Goal: Check status: Check status

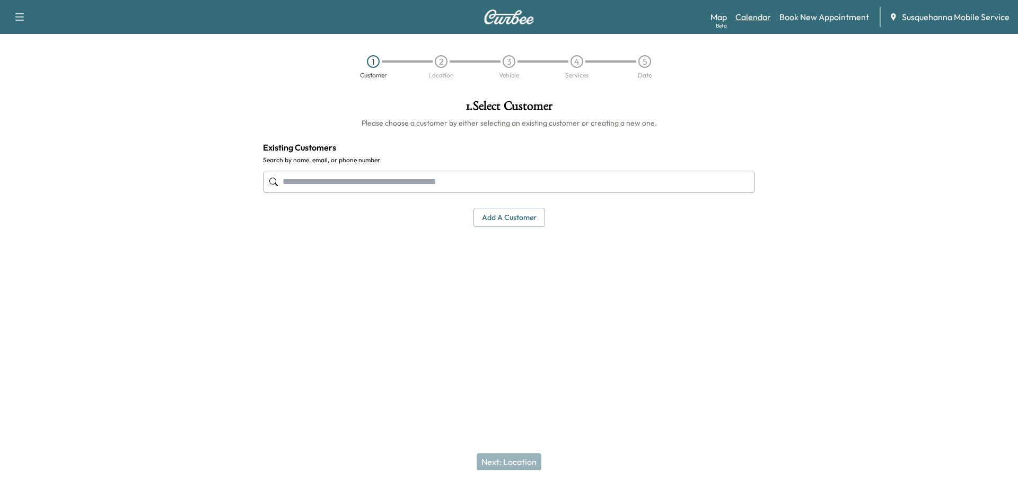
click at [745, 16] on link "Calendar" at bounding box center [753, 17] width 36 height 13
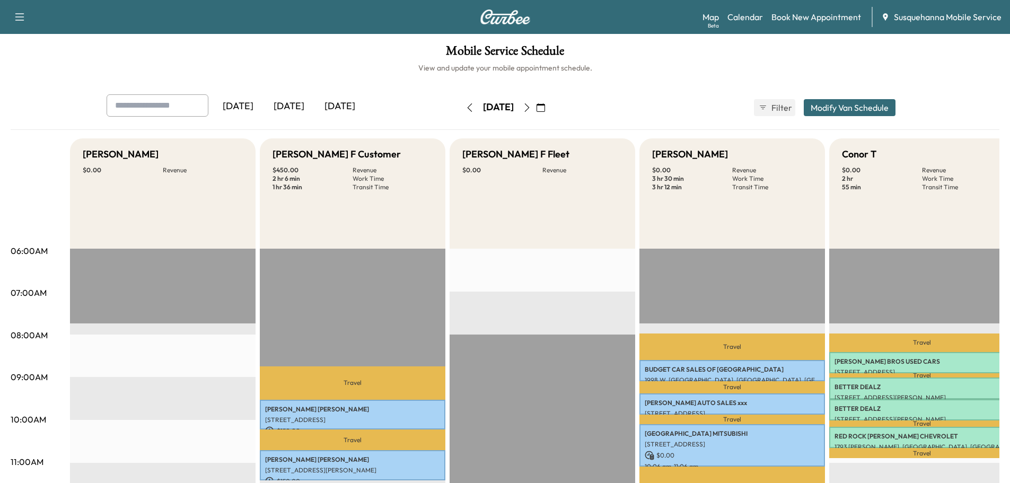
click at [531, 109] on icon "button" at bounding box center [527, 107] width 8 height 8
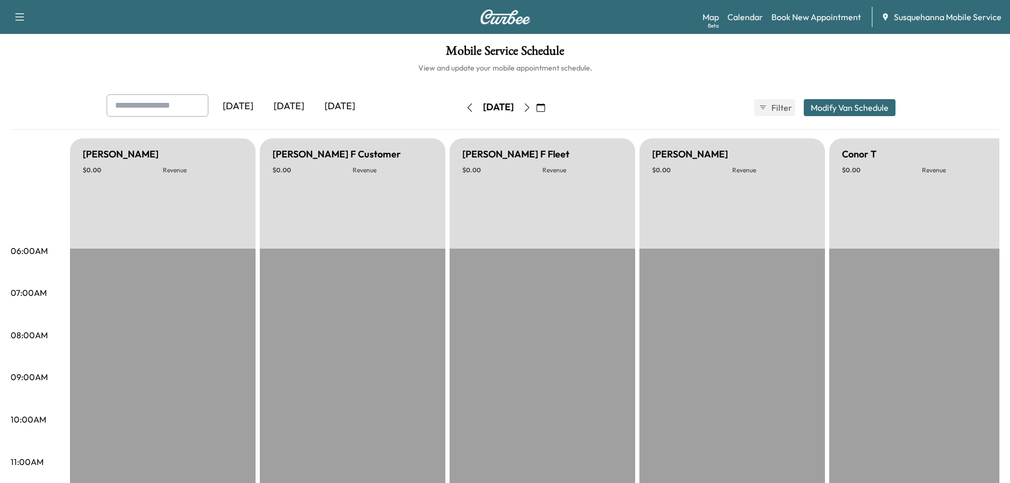
click at [529, 109] on icon "button" at bounding box center [526, 107] width 5 height 8
click at [550, 109] on button "button" at bounding box center [541, 107] width 18 height 17
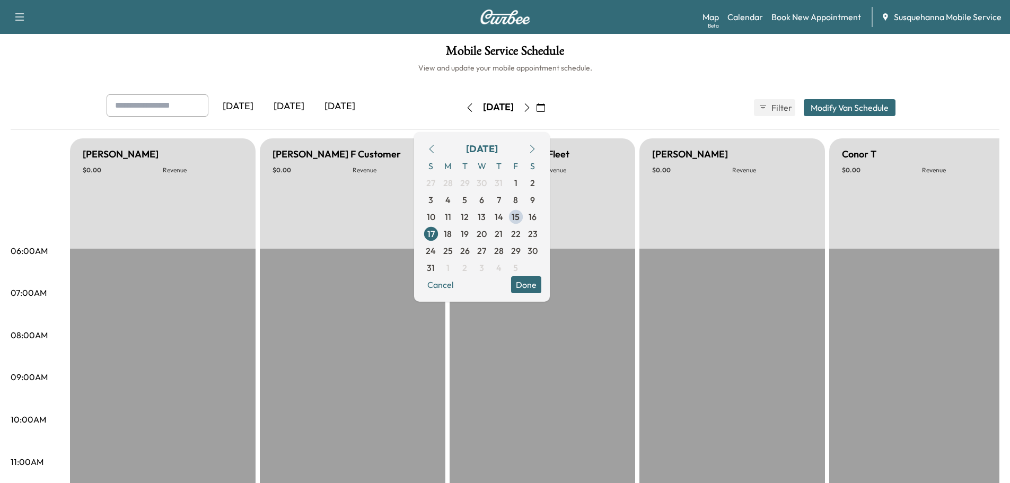
click at [531, 108] on icon "button" at bounding box center [527, 107] width 8 height 8
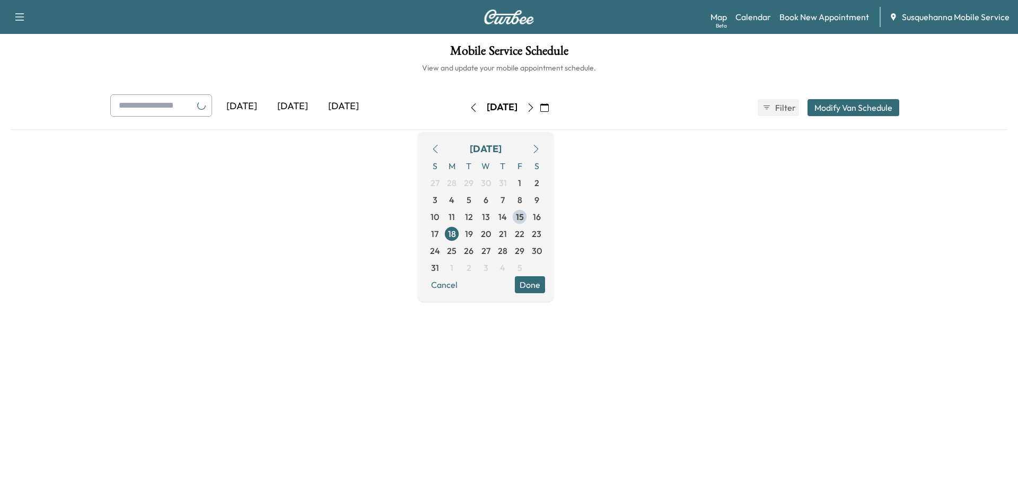
click at [674, 95] on div "[DATE] [DATE] [DATE] [DATE] August 2025 S M T W T F S 27 28 29 30 31 1 2 3 4 5 …" at bounding box center [509, 107] width 814 height 27
click at [632, 64] on h6 "View and update your mobile appointment schedule." at bounding box center [509, 68] width 996 height 11
click at [545, 282] on button "Done" at bounding box center [530, 284] width 30 height 17
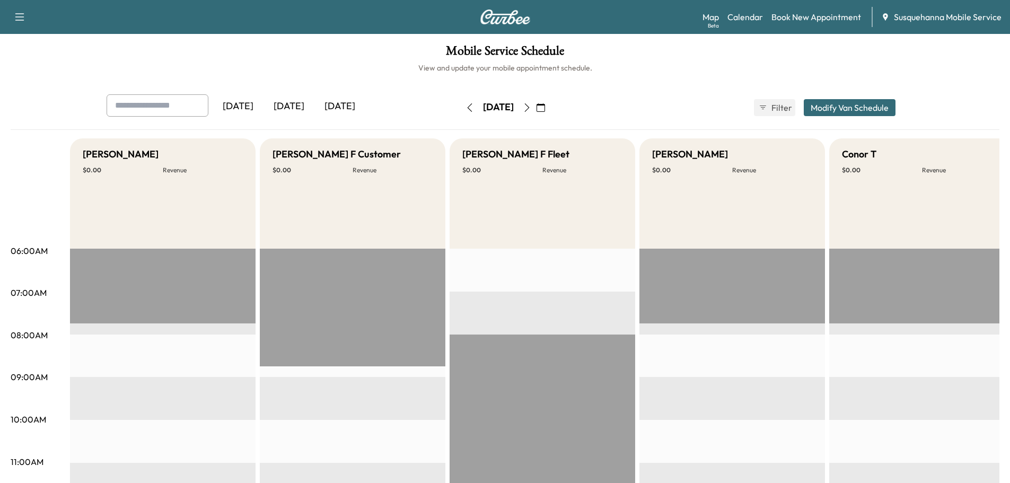
click at [674, 153] on h5 "[PERSON_NAME]" at bounding box center [690, 154] width 76 height 15
click at [665, 170] on p "$ 0.00" at bounding box center [692, 170] width 80 height 8
click at [507, 153] on h5 "[PERSON_NAME] F Fleet" at bounding box center [515, 154] width 107 height 15
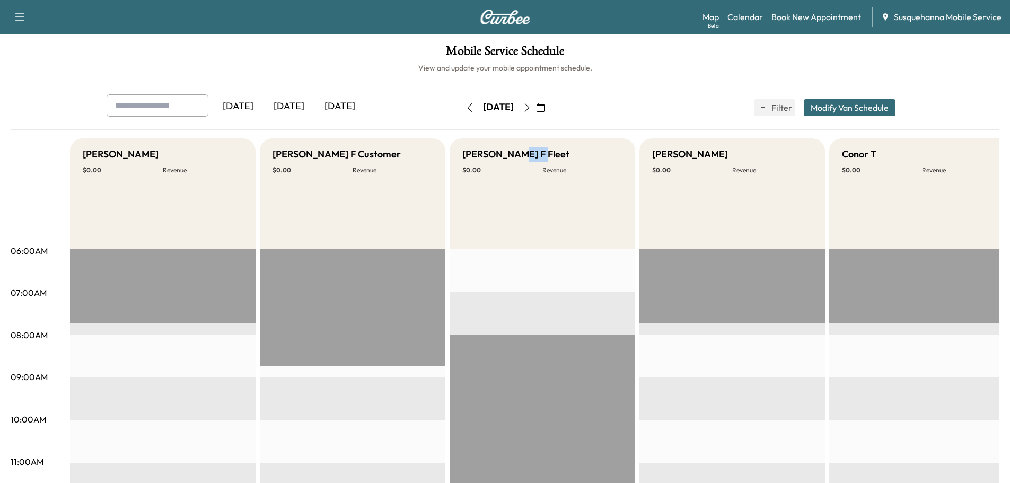
click at [507, 153] on h5 "[PERSON_NAME] F Fleet" at bounding box center [515, 154] width 107 height 15
click at [485, 192] on div "[PERSON_NAME] F Fleet $ 0.00 Revenue" at bounding box center [542, 193] width 186 height 110
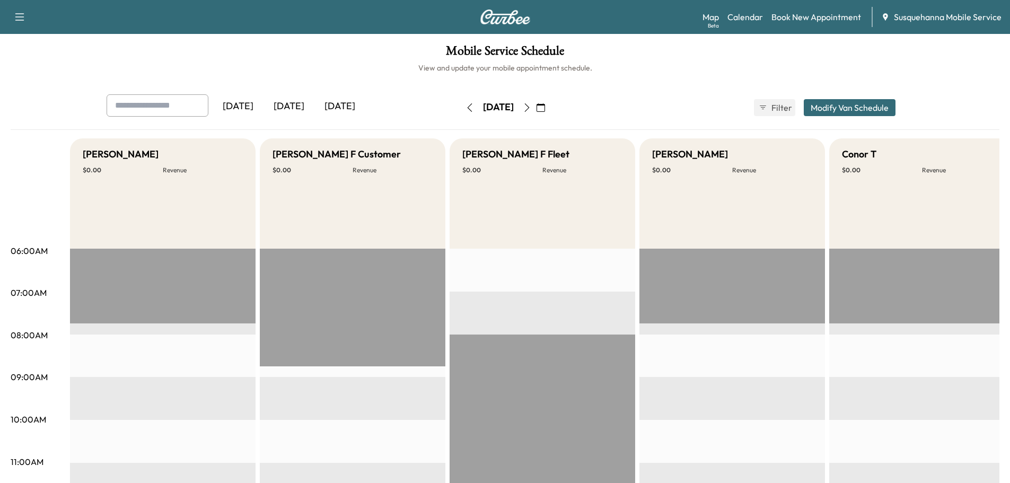
drag, startPoint x: 541, startPoint y: 467, endPoint x: 553, endPoint y: 466, distance: 11.7
drag, startPoint x: 725, startPoint y: 294, endPoint x: 728, endPoint y: 281, distance: 12.6
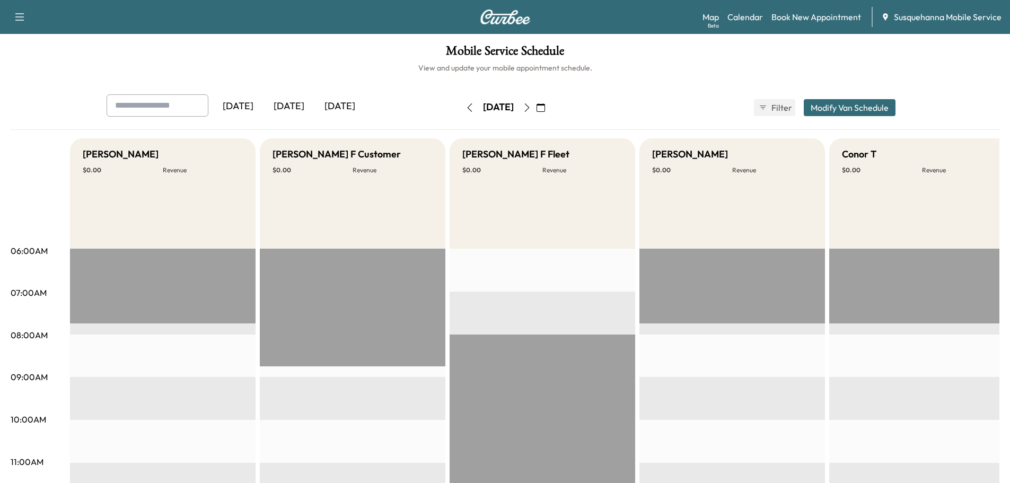
click at [725, 231] on div "Colton M $ 0.00 Revenue" at bounding box center [732, 193] width 186 height 110
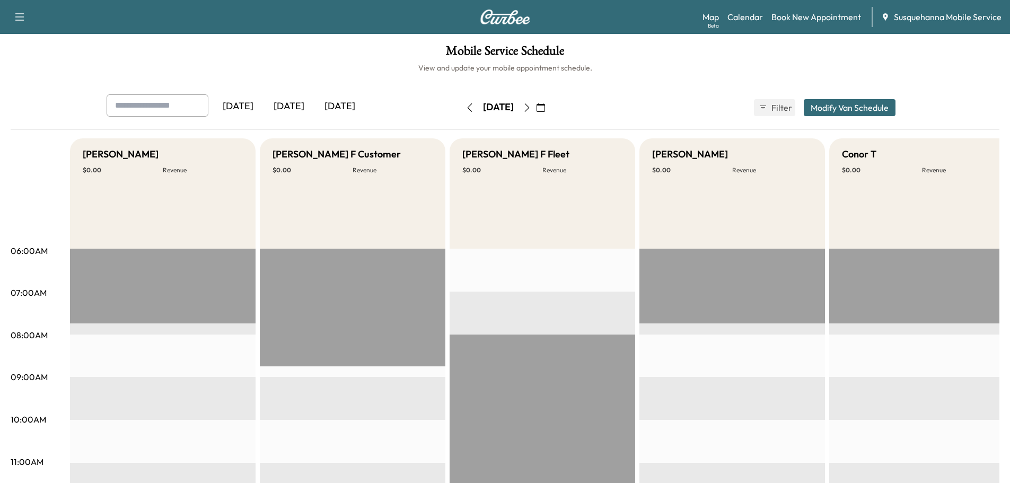
drag, startPoint x: 493, startPoint y: 304, endPoint x: 772, endPoint y: 319, distance: 278.7
drag, startPoint x: 772, startPoint y: 319, endPoint x: 815, endPoint y: 321, distance: 43.5
drag, startPoint x: 815, startPoint y: 321, endPoint x: 555, endPoint y: 302, distance: 260.9
drag, startPoint x: 555, startPoint y: 302, endPoint x: 539, endPoint y: 301, distance: 16.5
drag, startPoint x: 539, startPoint y: 301, endPoint x: 501, endPoint y: 303, distance: 37.2
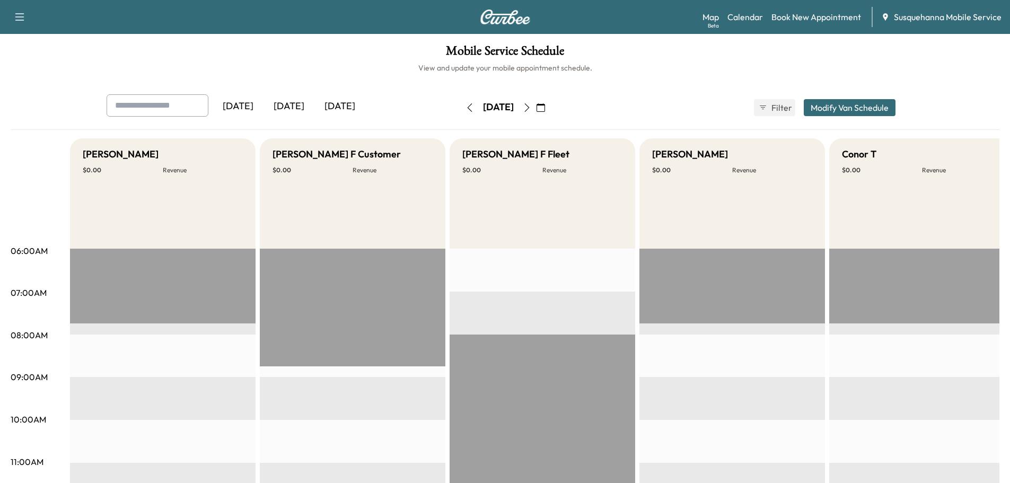
drag, startPoint x: 181, startPoint y: 248, endPoint x: 143, endPoint y: 245, distance: 37.8
drag, startPoint x: 143, startPoint y: 245, endPoint x: 561, endPoint y: 365, distance: 434.6
click at [531, 109] on icon "button" at bounding box center [527, 107] width 8 height 8
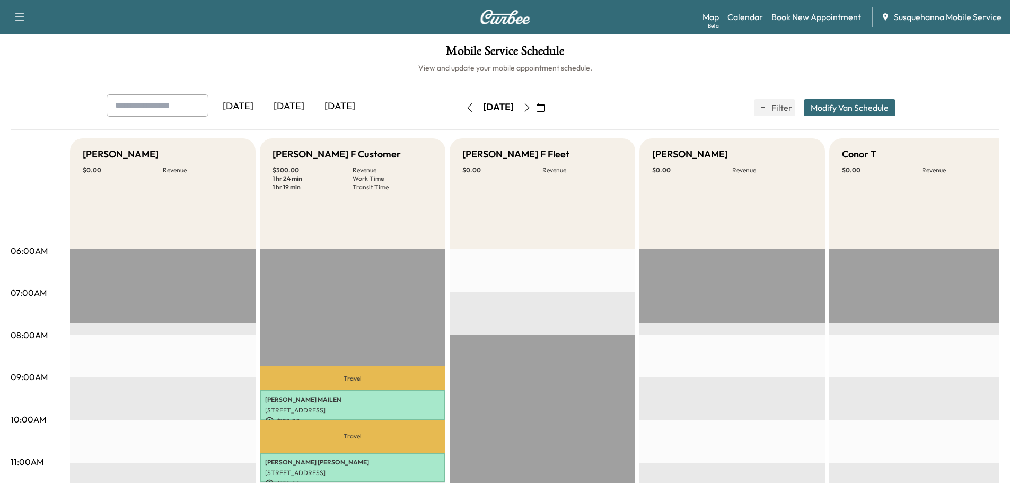
click at [465, 110] on icon "button" at bounding box center [469, 107] width 8 height 8
